Goal: Transaction & Acquisition: Purchase product/service

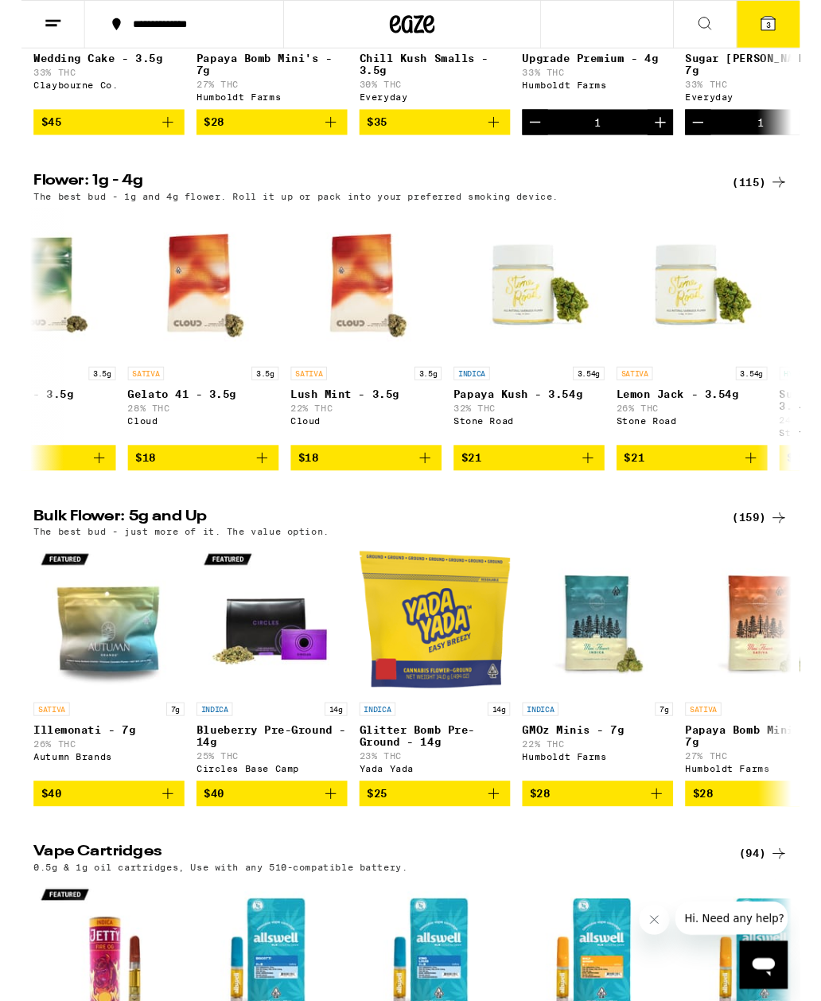
scroll to position [1, 1963]
click at [148, 493] on span "$18" at bounding box center [192, 483] width 143 height 19
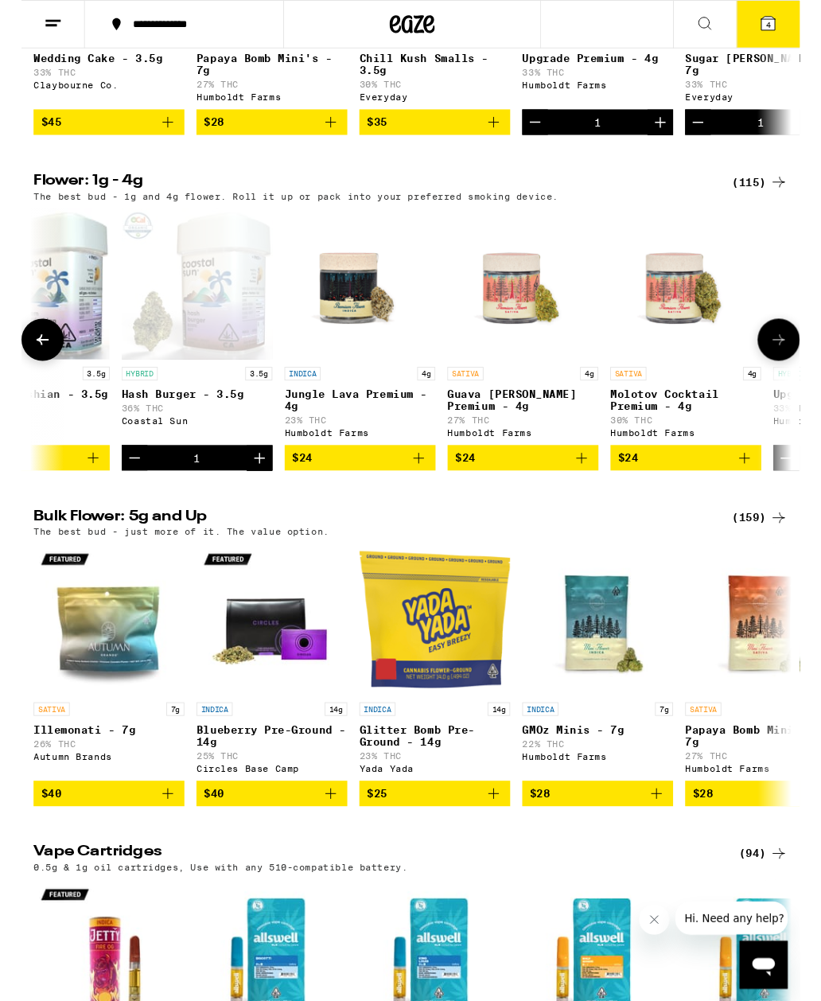
scroll to position [1, 3175]
click at [111, 493] on icon "Decrement" at bounding box center [117, 483] width 19 height 19
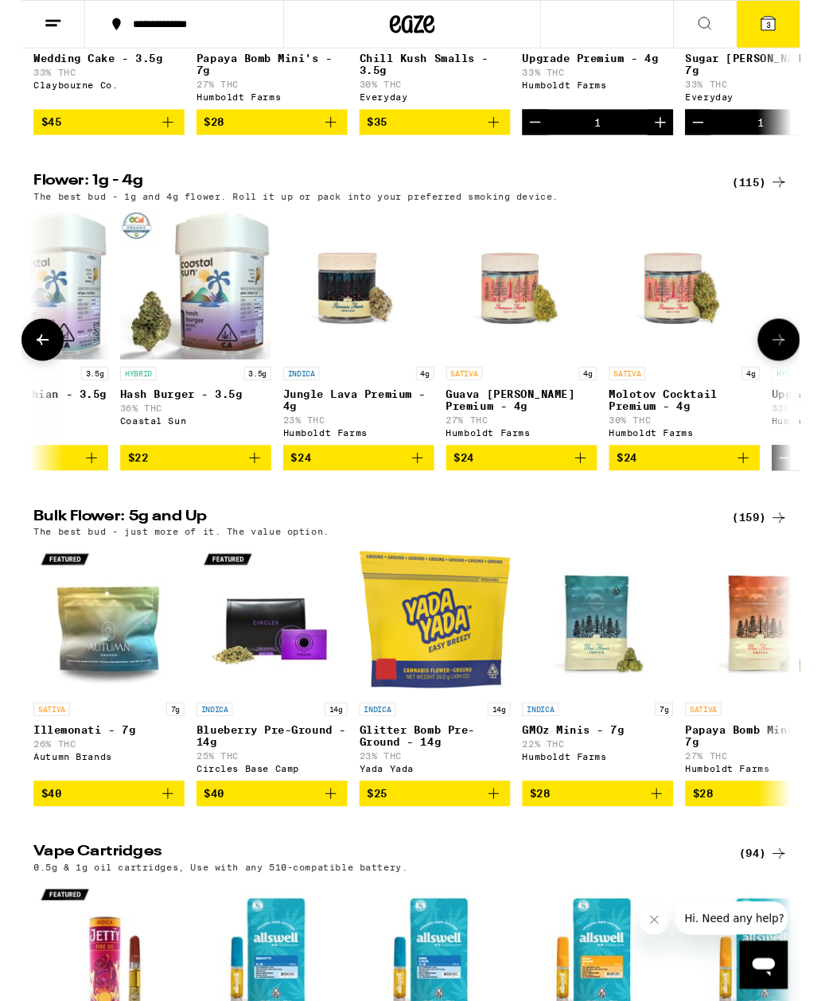
click at [125, 490] on span "$22" at bounding box center [122, 483] width 21 height 13
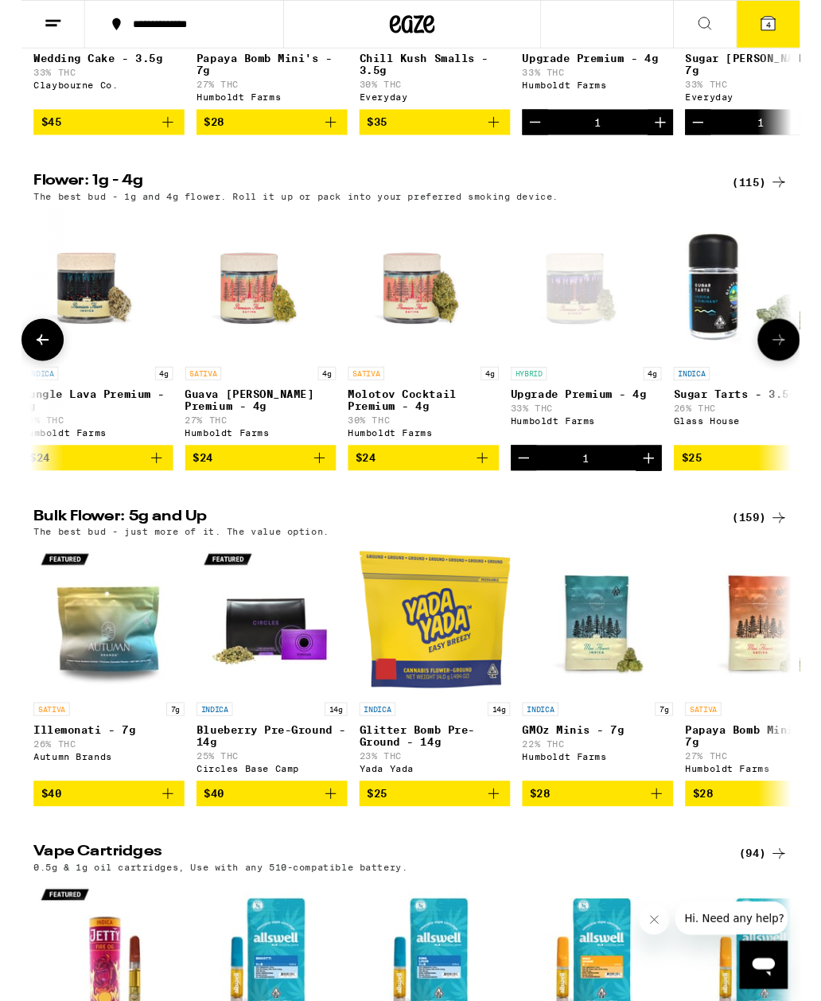
scroll to position [1, 3452]
click at [469, 493] on span "$24" at bounding box center [422, 483] width 143 height 19
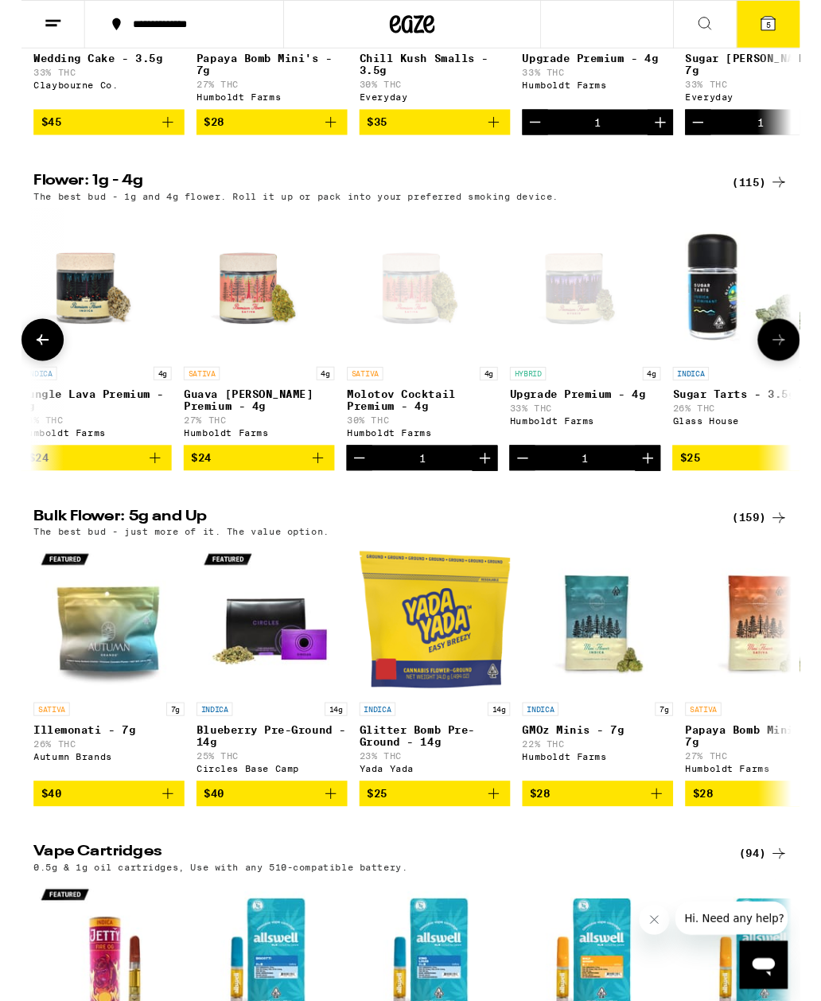
click at [772, 10] on button "5" at bounding box center [788, 25] width 67 height 49
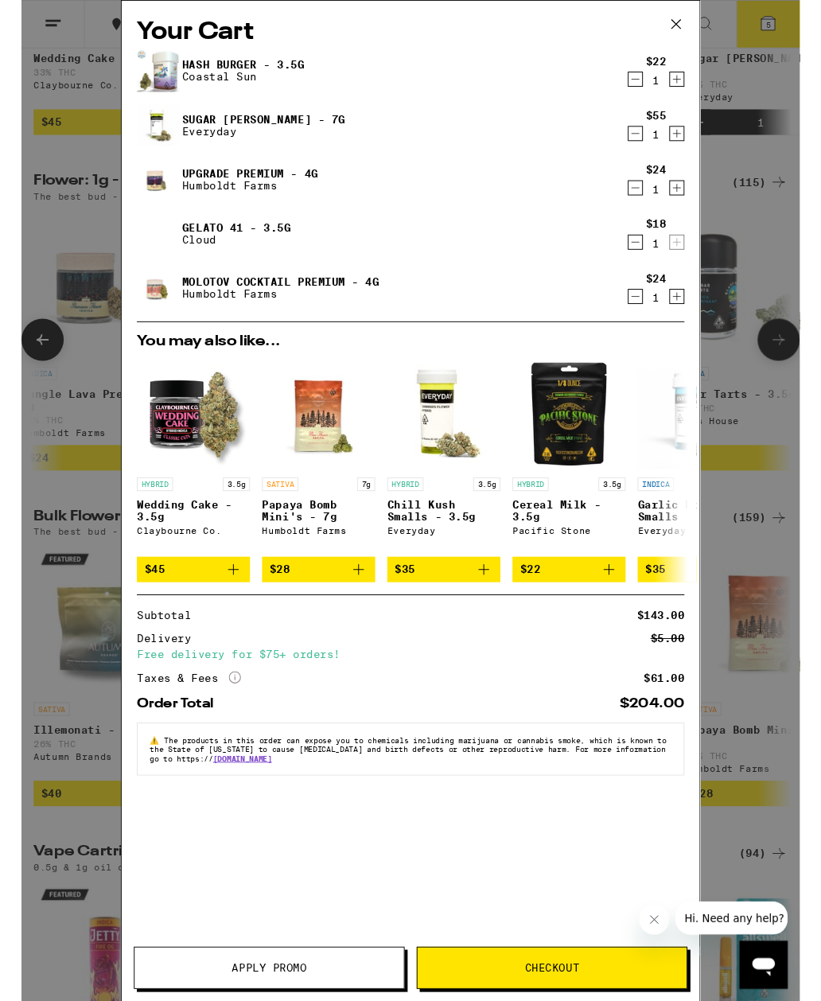
click at [654, 306] on icon "Decrement" at bounding box center [648, 312] width 14 height 19
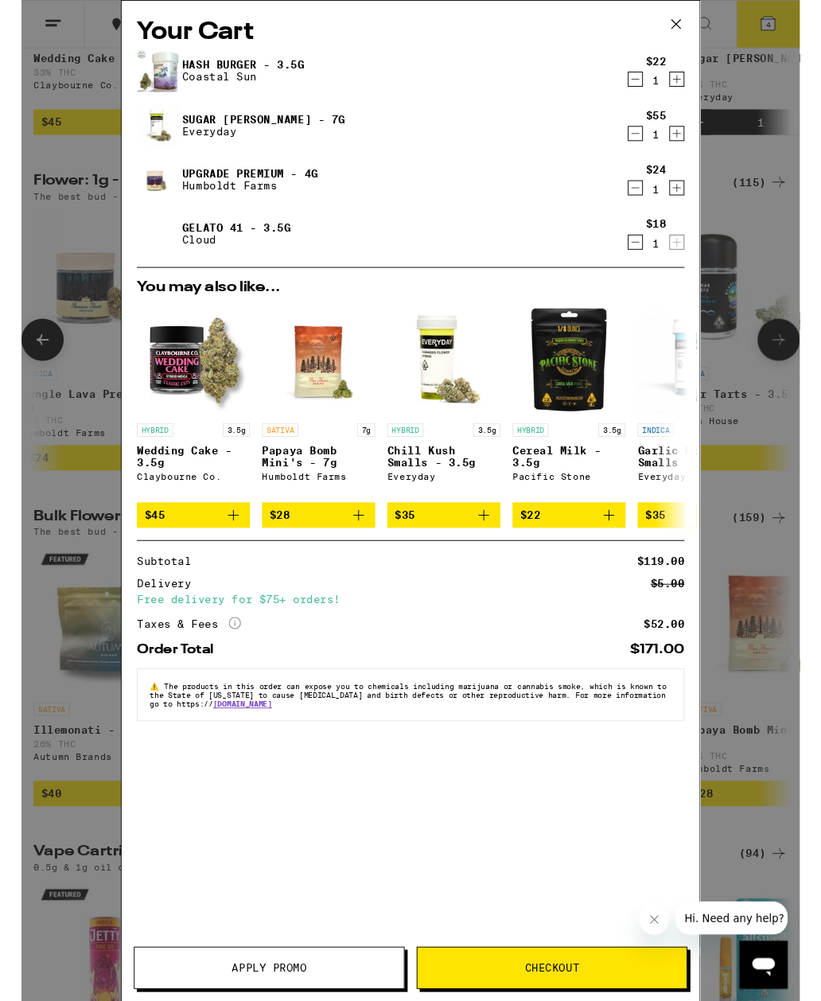
click at [650, 141] on icon "Decrement" at bounding box center [648, 141] width 9 height 0
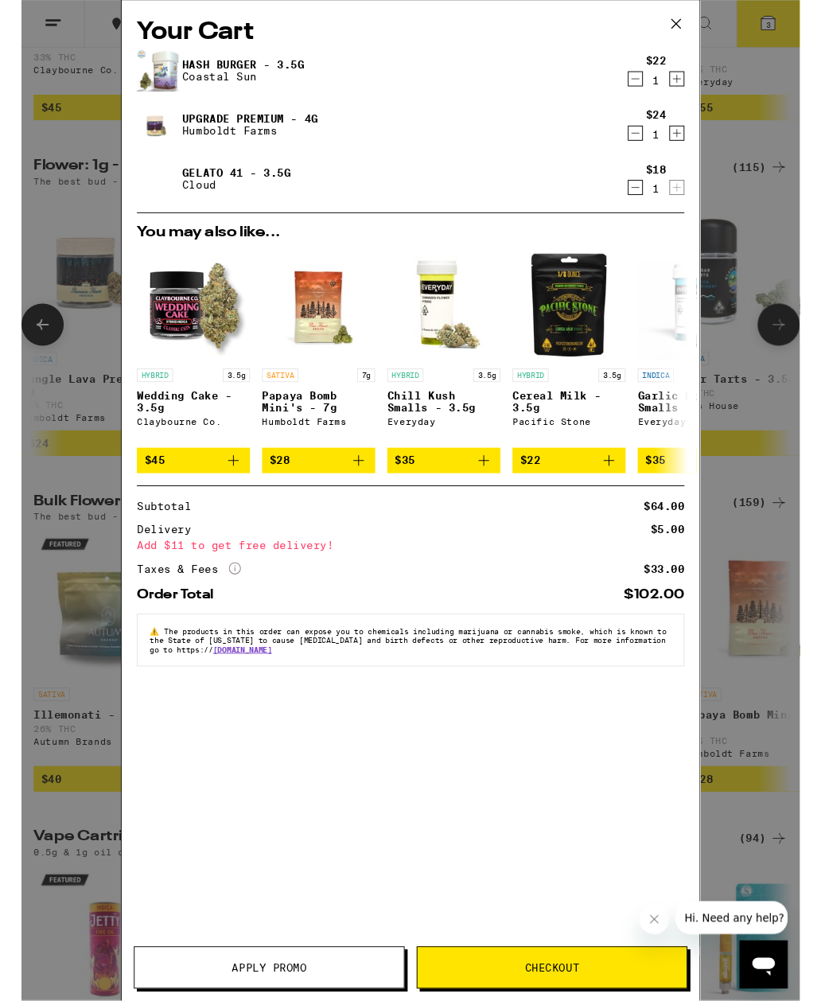
scroll to position [1511, 0]
click at [322, 412] on div "SATIVA 7g Papaya Bomb Mini's - 7g Humboldt Farms" at bounding box center [313, 427] width 119 height 76
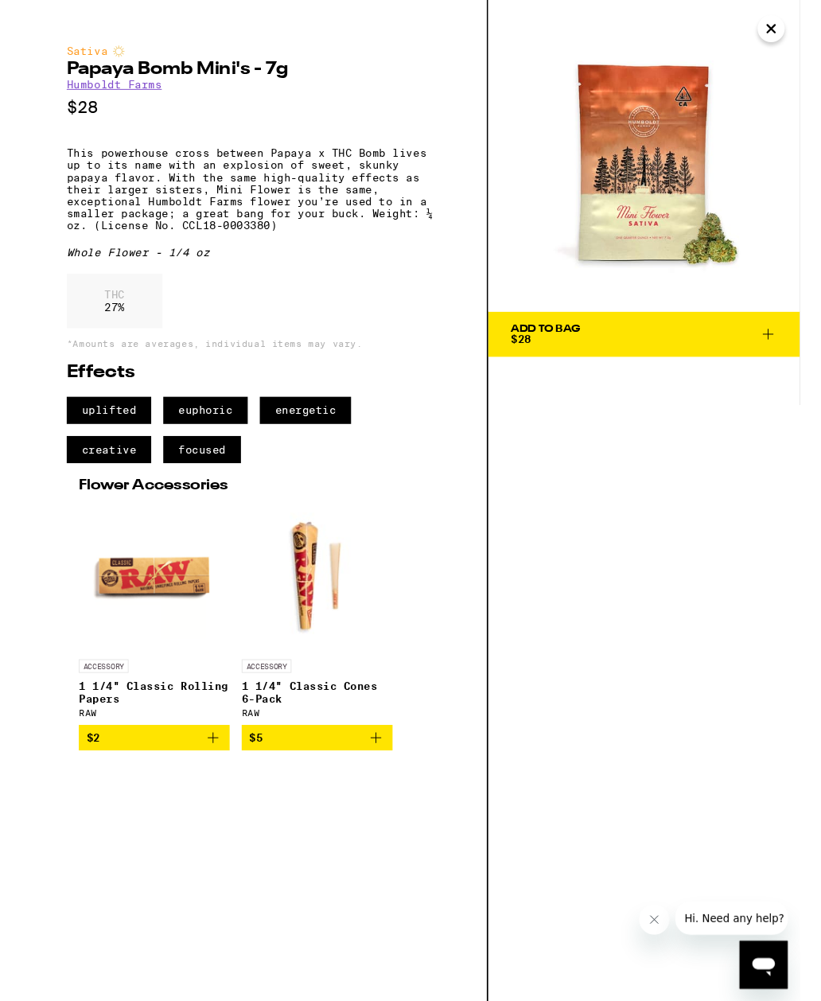
click at [784, 359] on icon at bounding box center [787, 352] width 19 height 19
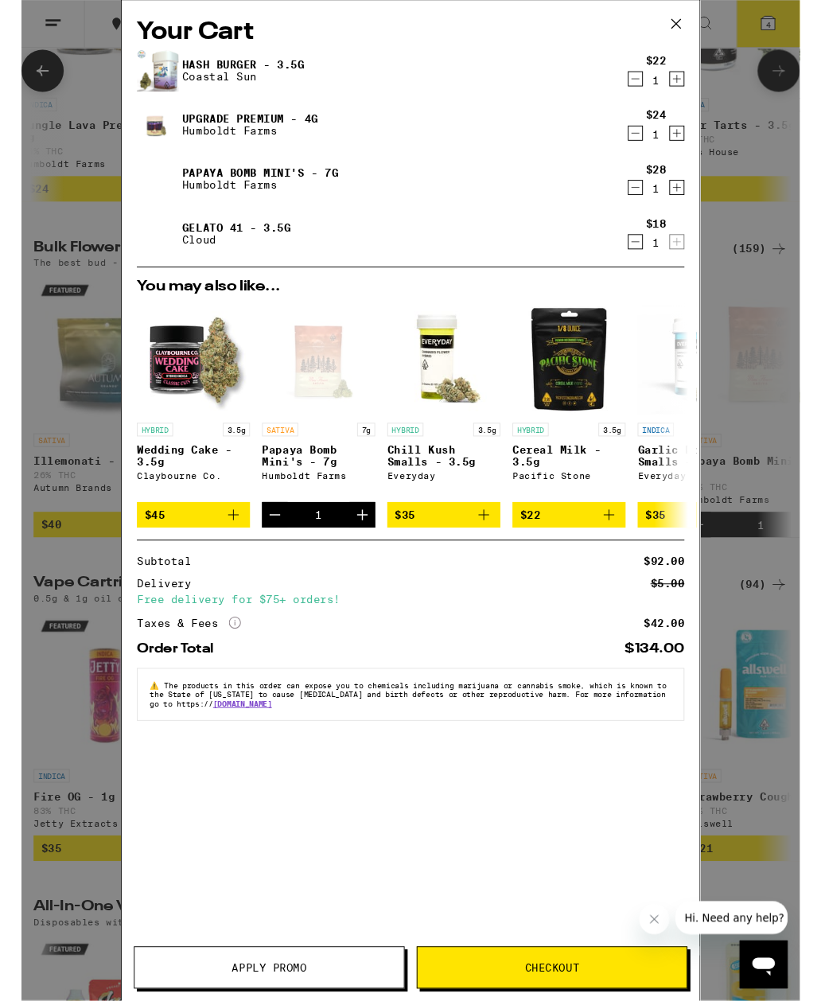
scroll to position [1782, 0]
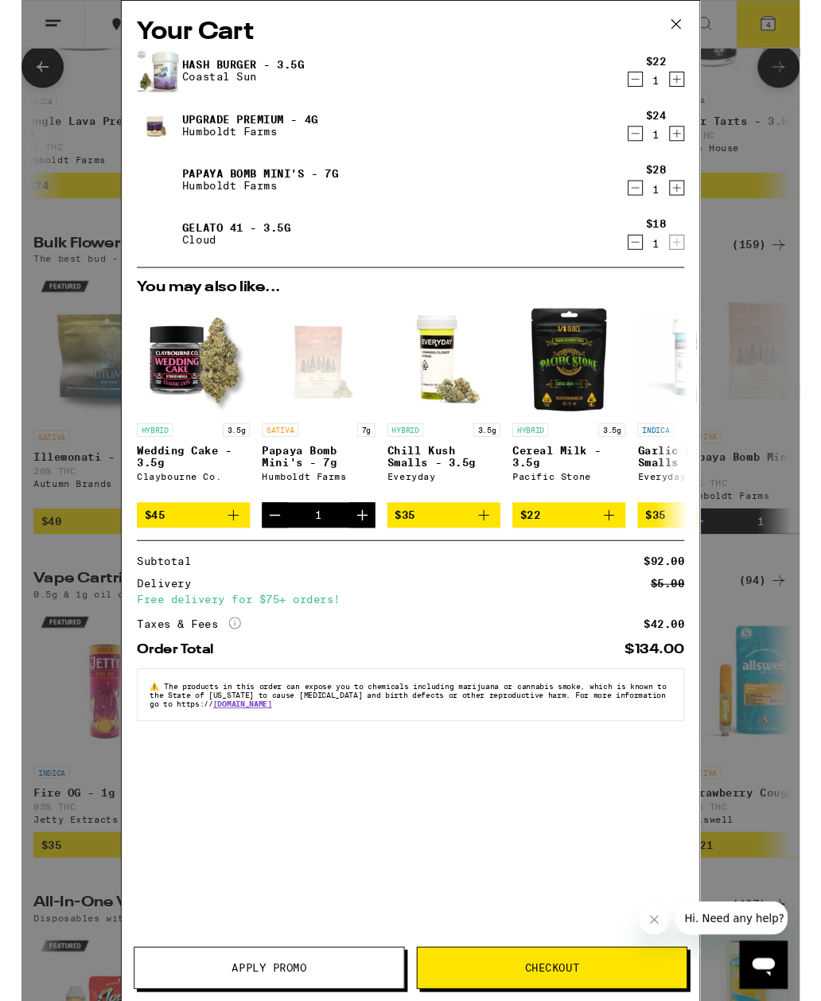
click at [753, 717] on div "Your Cart Hash Burger - 3.5g Coastal Sun $22 1 Upgrade Premium - 4g Humboldt Fa…" at bounding box center [410, 528] width 821 height 1056
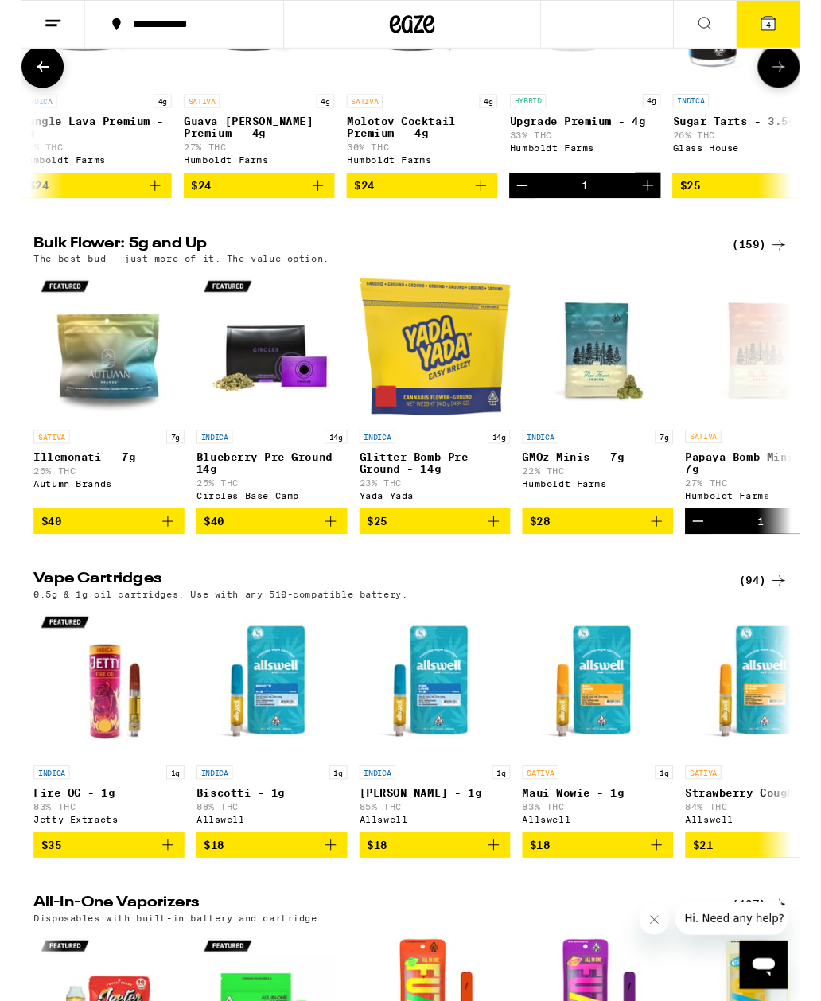
click at [774, 663] on div "Your Cart Hash Burger - 3.5g Coastal Sun $22 1 Upgrade Premium - 4g Humboldt Fa…" at bounding box center [410, 528] width 821 height 1056
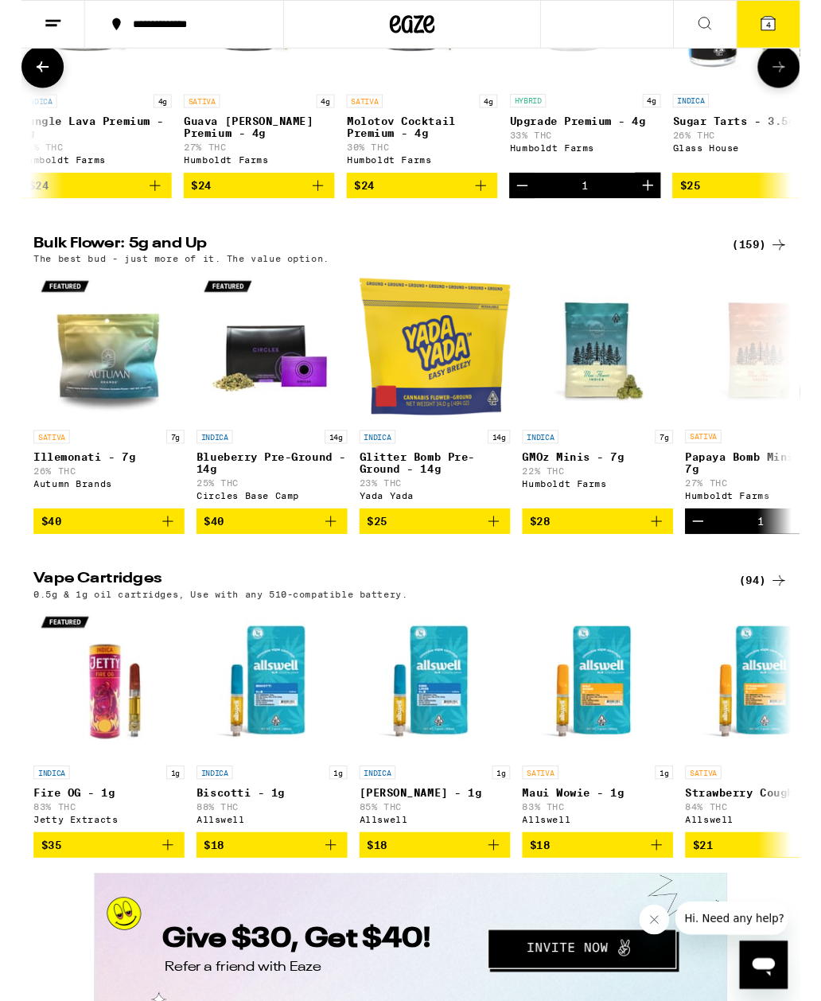
click at [810, 29] on button "4" at bounding box center [788, 25] width 67 height 49
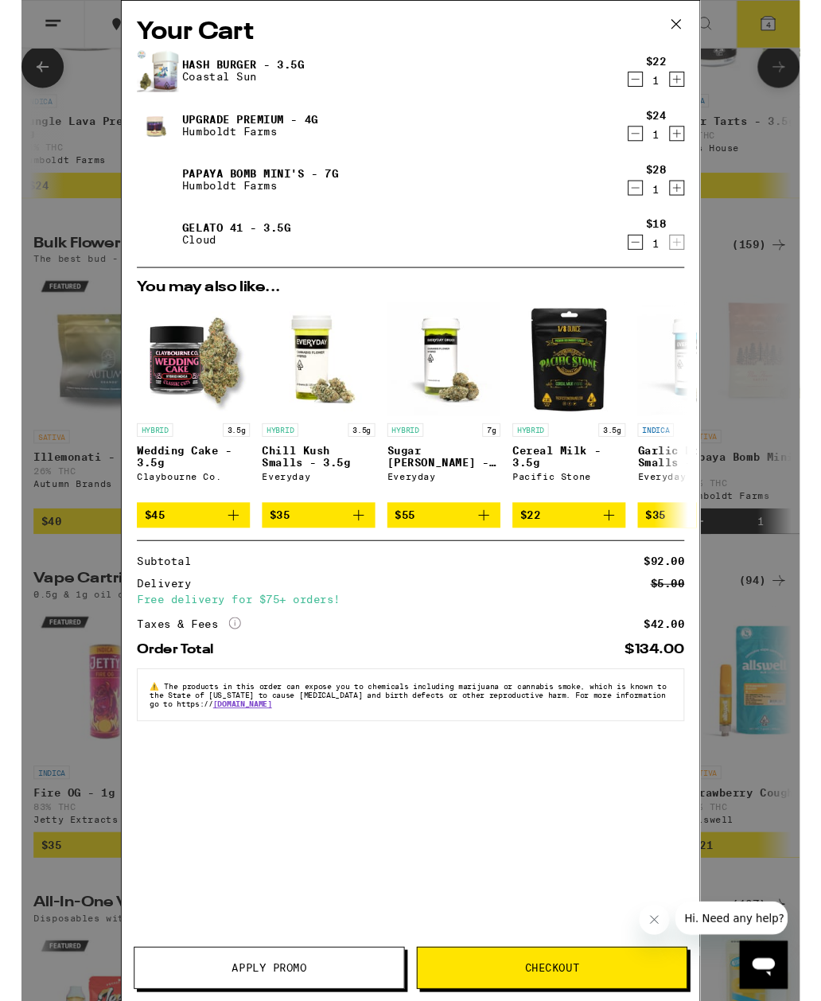
click at [63, 213] on div "Your Cart Hash Burger - 3.5g Coastal Sun $22 1 Upgrade Premium - 4g Humboldt Fa…" at bounding box center [410, 528] width 821 height 1056
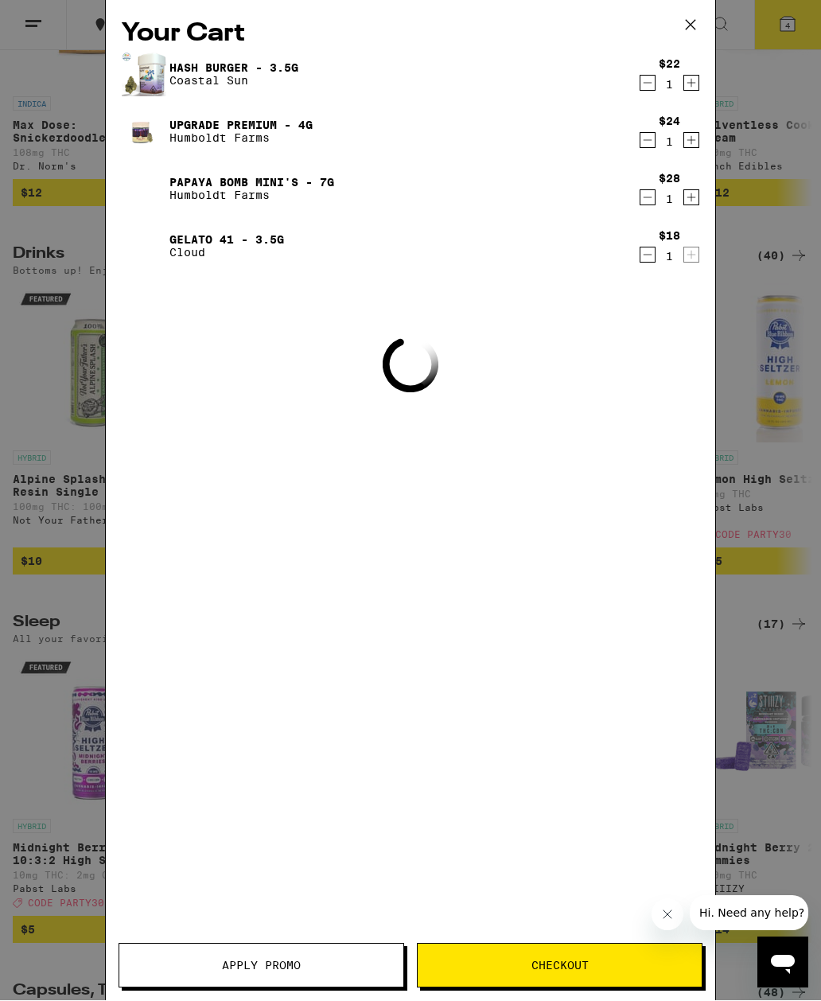
scroll to position [1782, 0]
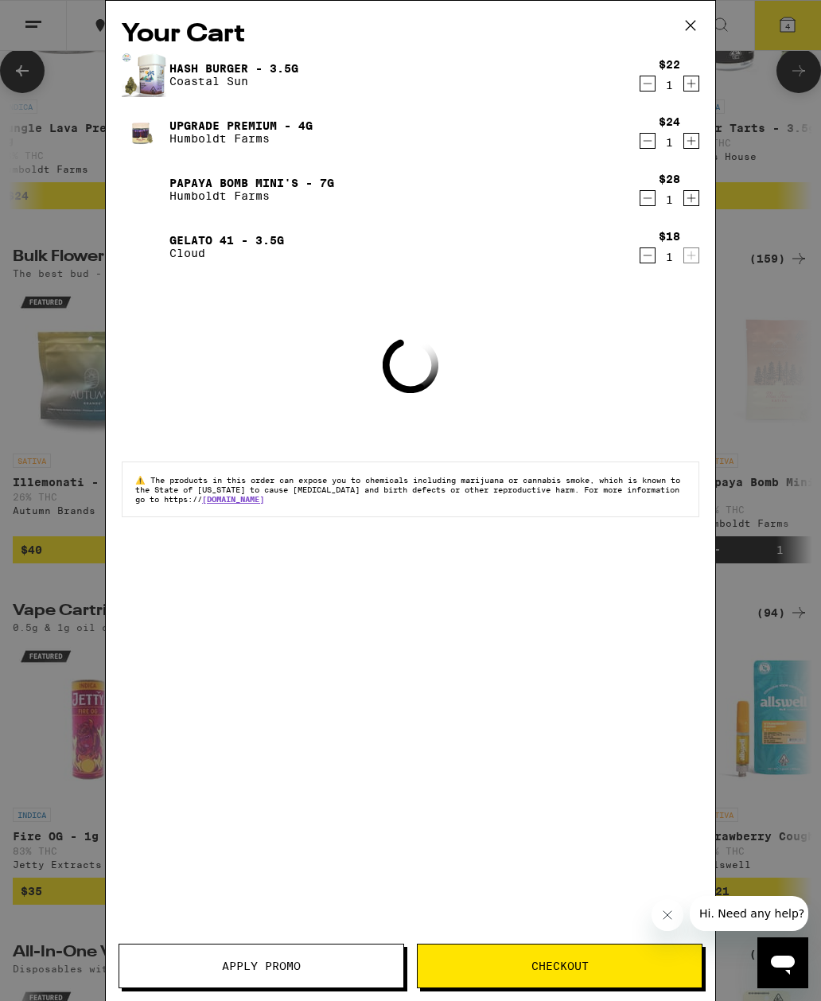
click at [57, 198] on div "Your Cart Hash Burger - 3.5g Coastal Sun $22 1 Upgrade Premium - 4g Humboldt Fa…" at bounding box center [410, 500] width 821 height 1001
